Goal: Find specific page/section: Find specific page/section

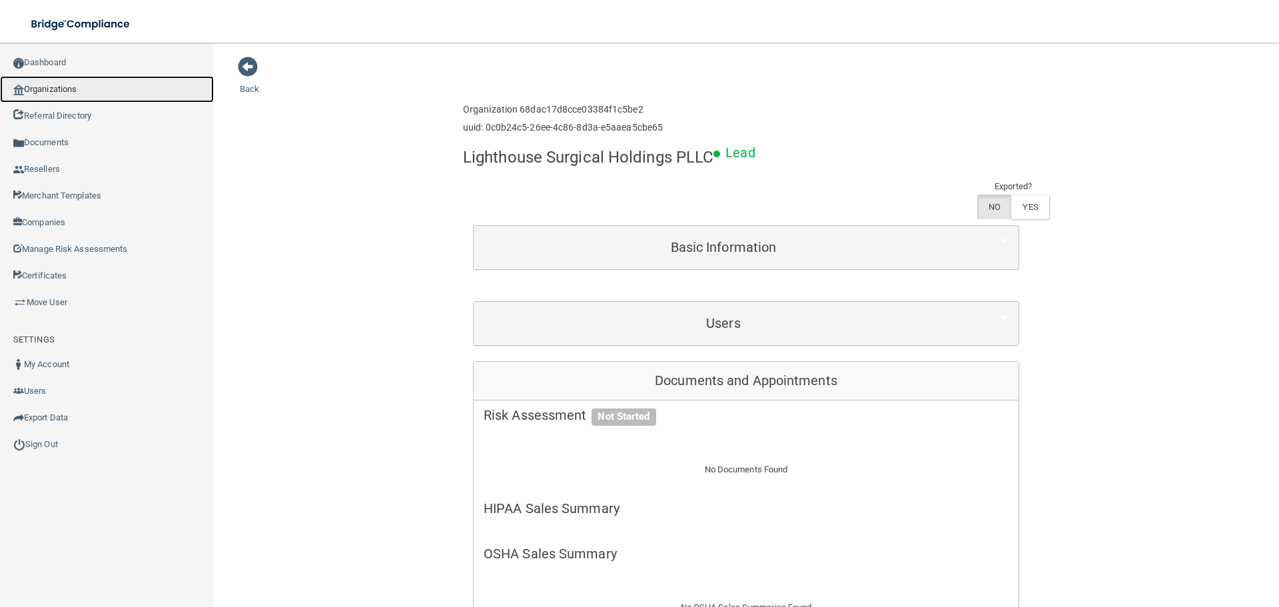
click at [107, 94] on link "Organizations" at bounding box center [107, 89] width 214 height 27
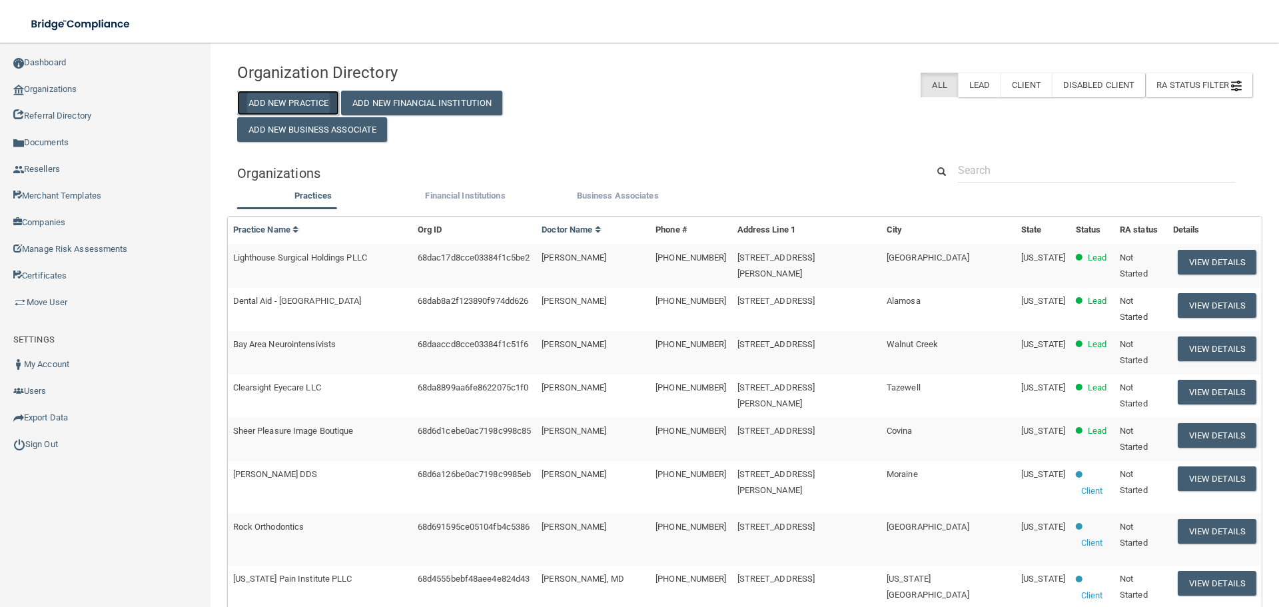
click at [271, 106] on button "Add New Practice" at bounding box center [288, 103] width 103 height 25
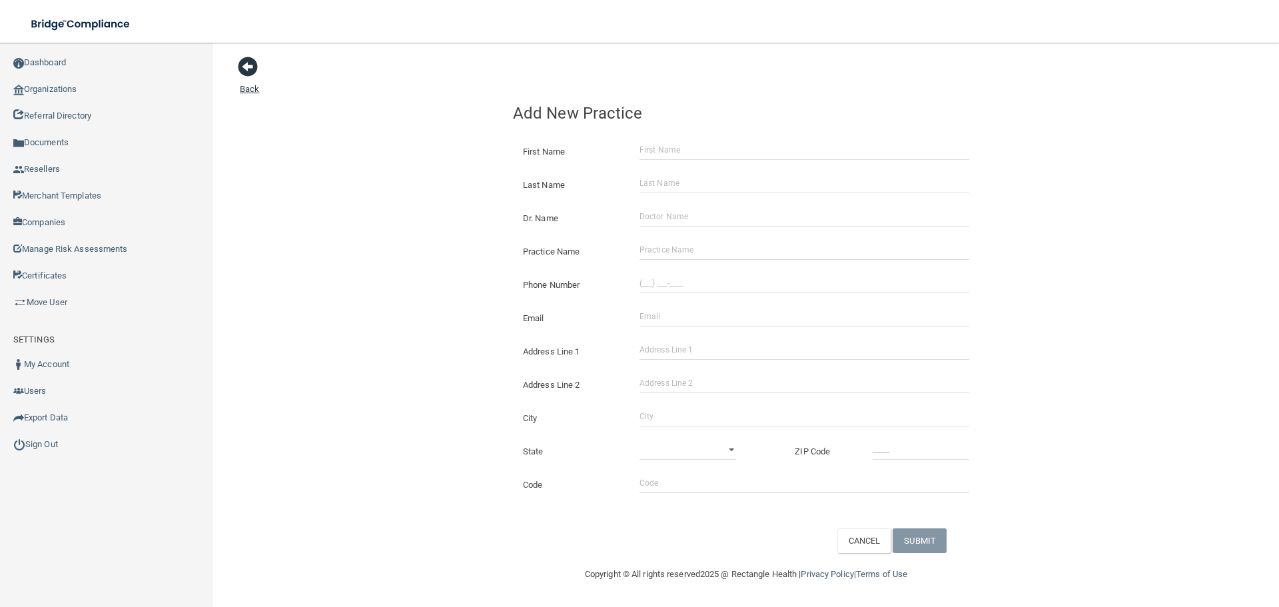
click at [239, 65] on span at bounding box center [248, 67] width 20 height 20
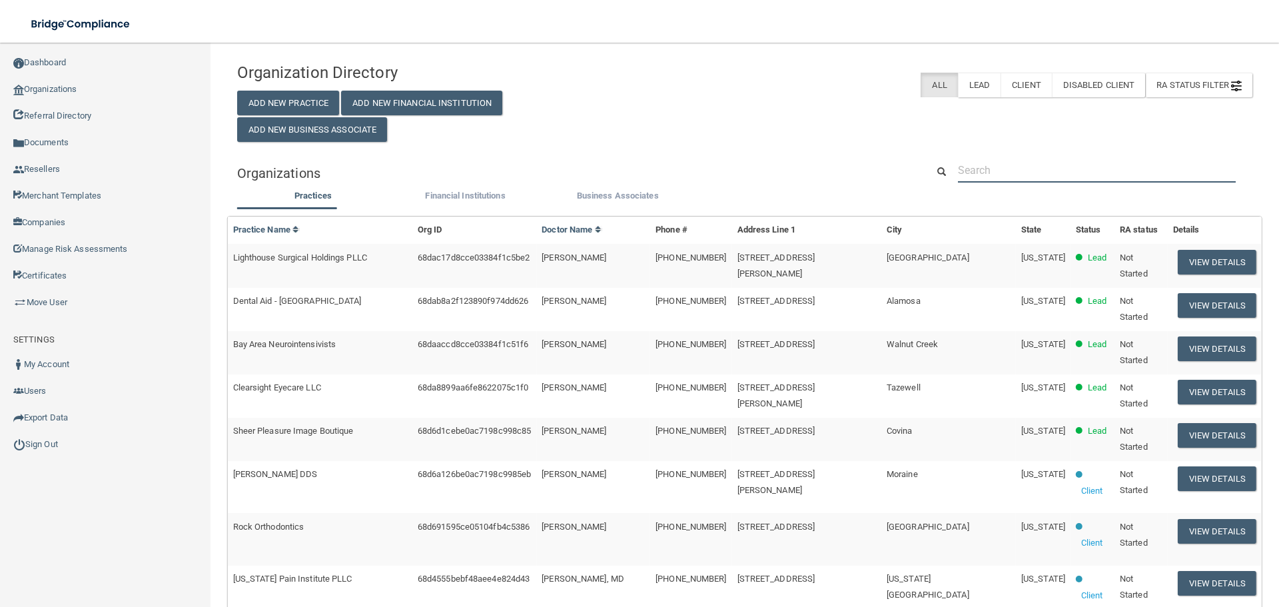
click at [979, 175] on input "text" at bounding box center [1097, 170] width 278 height 25
drag, startPoint x: 992, startPoint y: 152, endPoint x: 989, endPoint y: 162, distance: 10.3
click at [989, 161] on div "Organization Directory Add New Practice Add New Financial Institution Add New B…" at bounding box center [744, 522] width 1015 height 933
click at [989, 163] on input "text" at bounding box center [1097, 170] width 278 height 25
paste input "TBD I, PLLC GENERAL DENTISTRY IN PP"
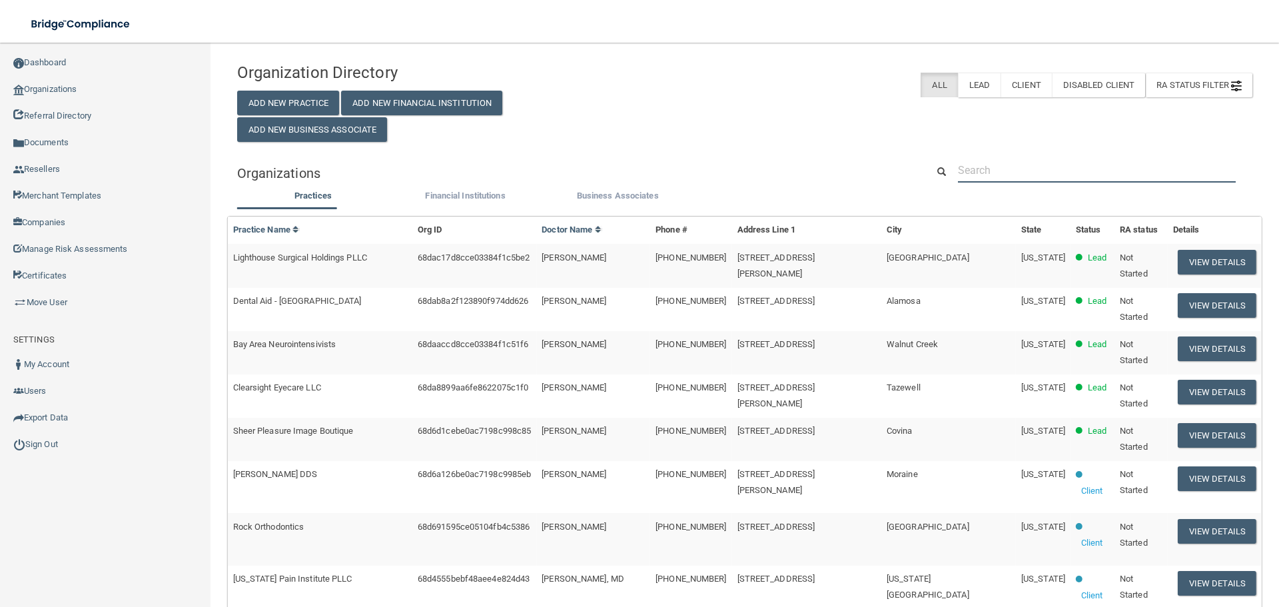
type input "TBD I, PLLC GENERAL DENTISTRY IN PP"
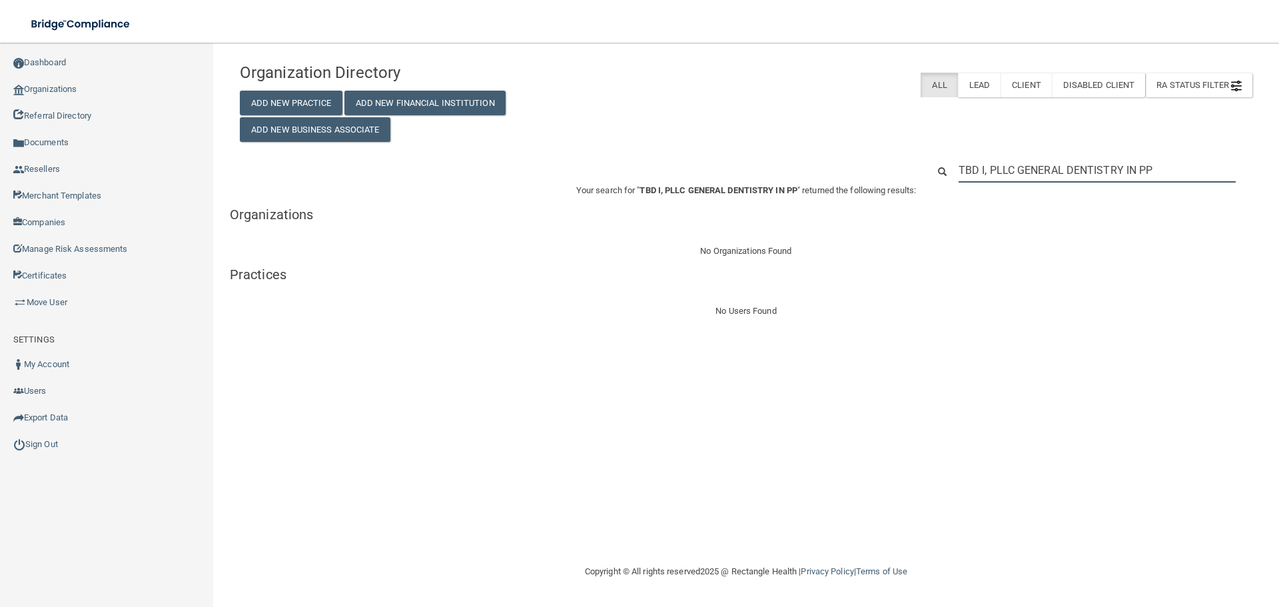
click at [1059, 173] on input "TBD I, PLLC GENERAL DENTISTRY IN PP" at bounding box center [1097, 170] width 277 height 25
paste input "Dental Excellence"
type input "Dental Excellence"
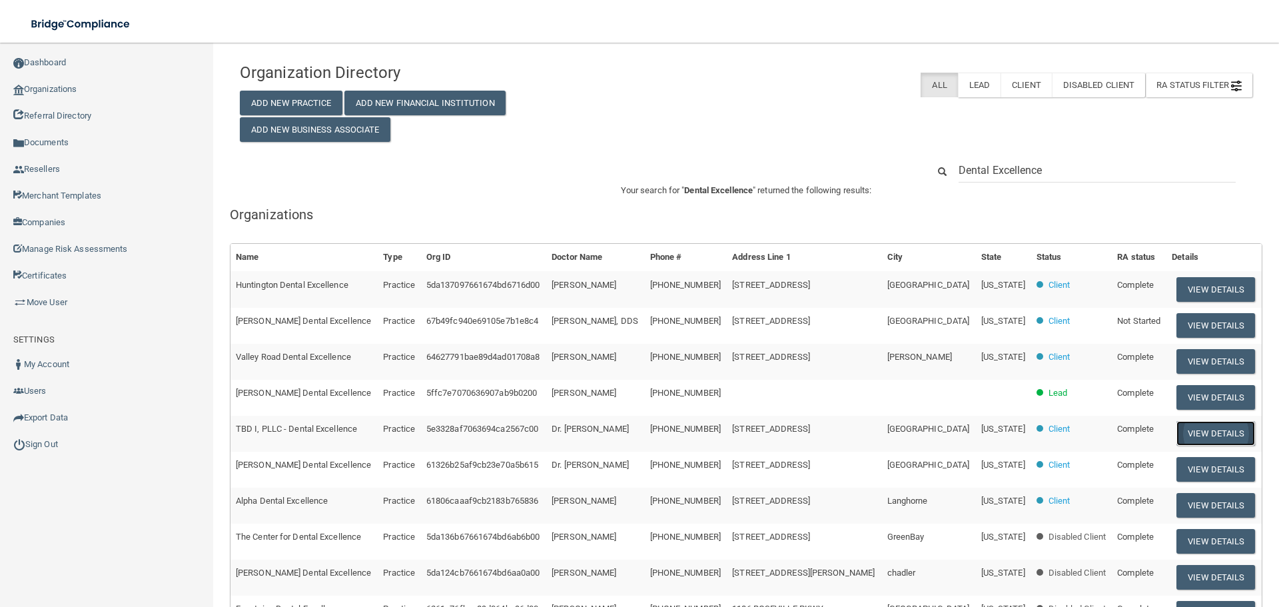
click at [1187, 425] on button "View Details" at bounding box center [1216, 433] width 79 height 25
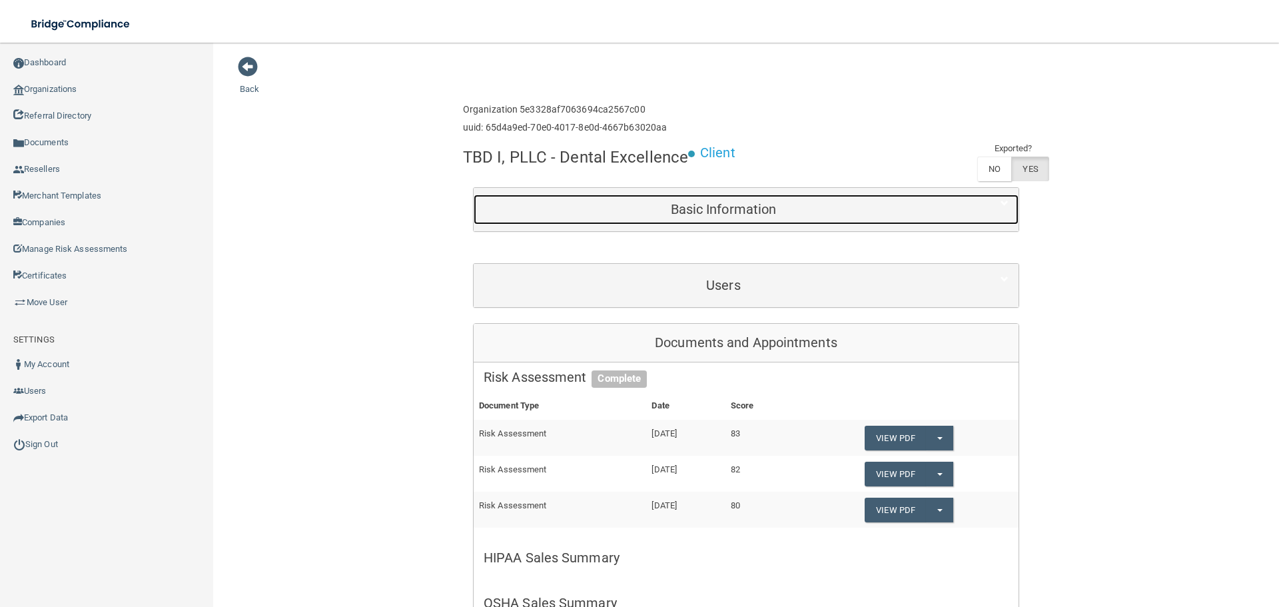
click at [763, 208] on h5 "Basic Information" at bounding box center [724, 209] width 480 height 15
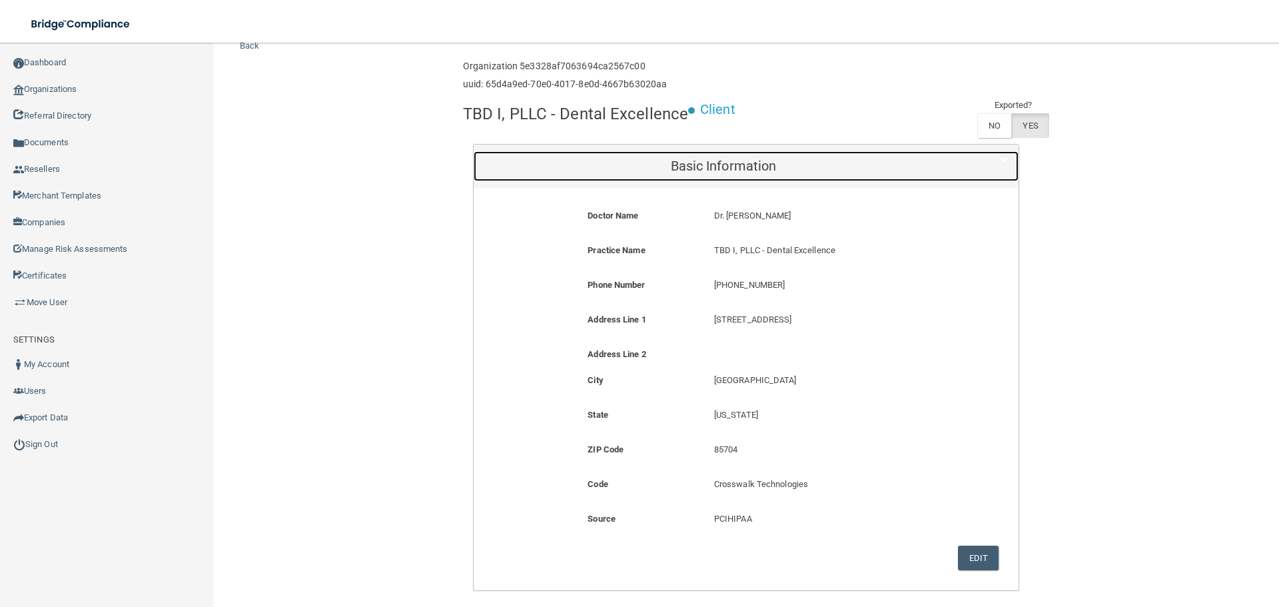
scroll to position [67, 0]
